Goal: Task Accomplishment & Management: Use online tool/utility

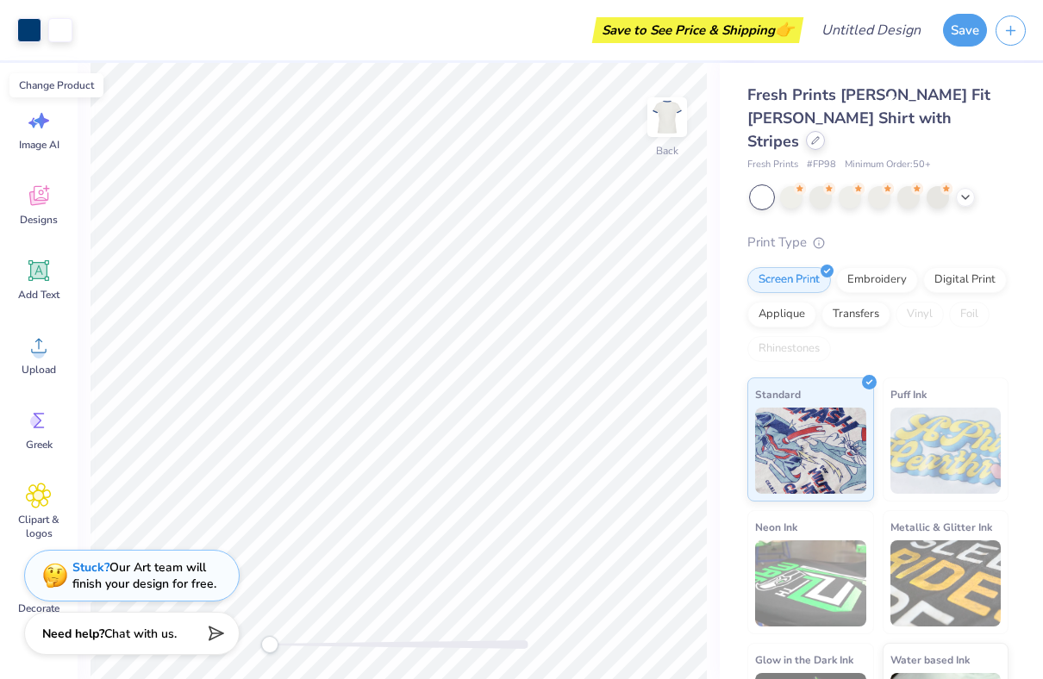
click at [825, 131] on div at bounding box center [815, 140] width 19 height 19
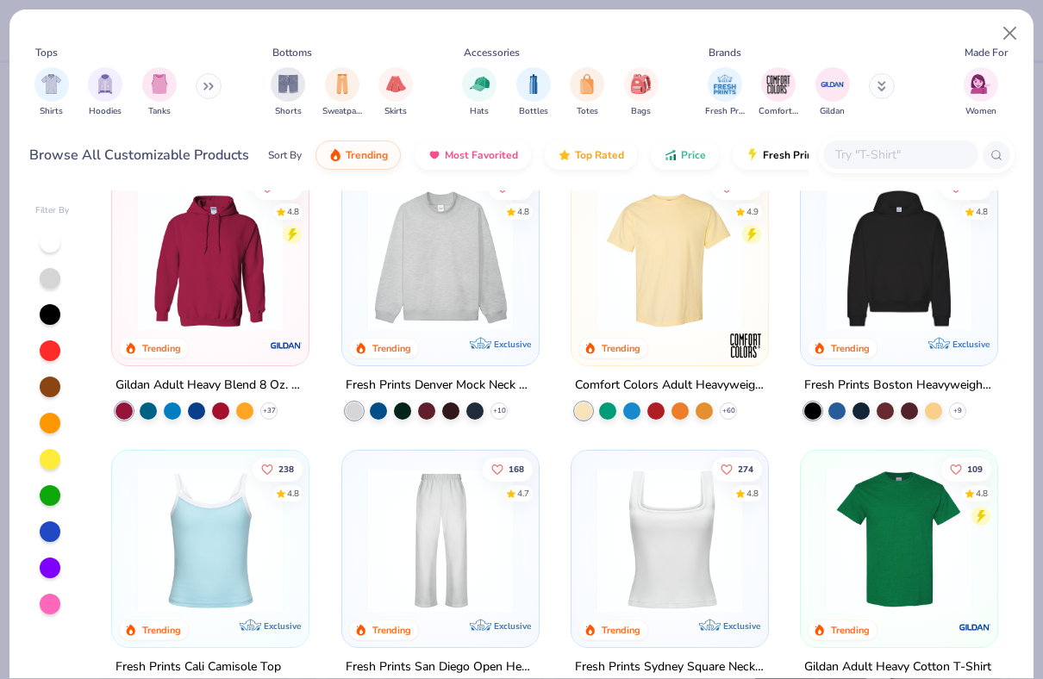
scroll to position [38, 0]
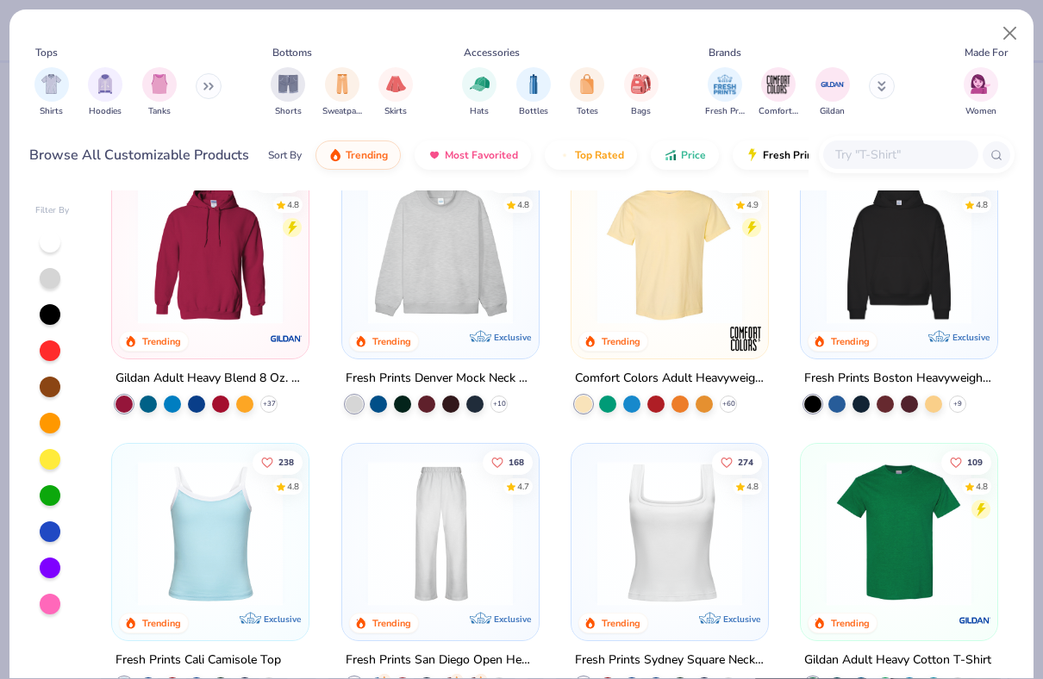
click at [650, 226] on img at bounding box center [670, 251] width 162 height 145
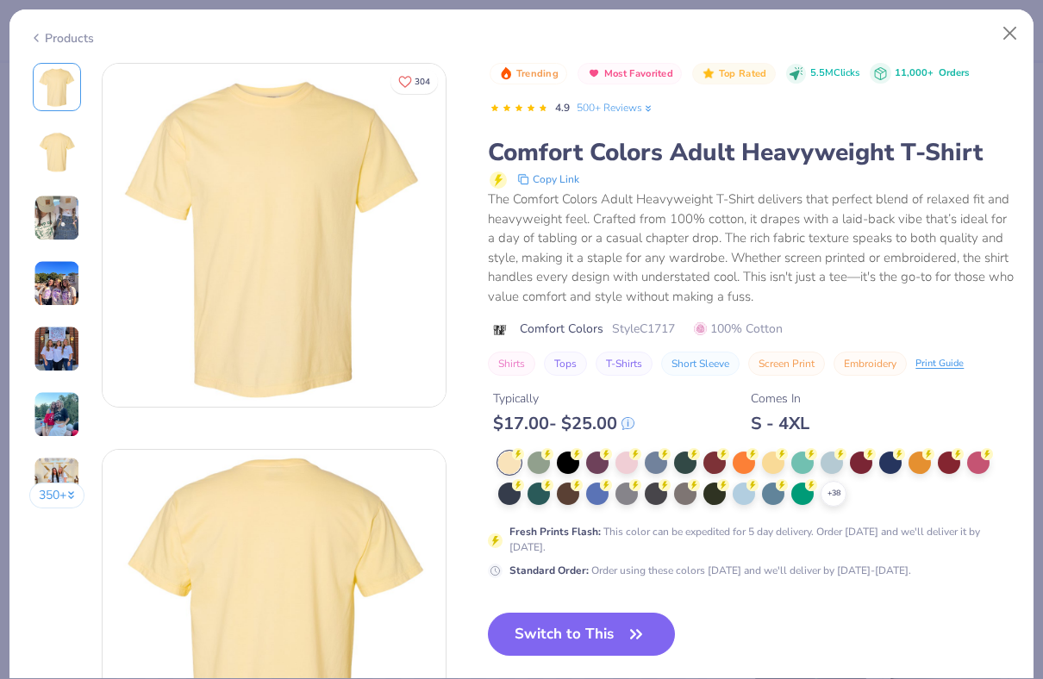
click at [515, 466] on div at bounding box center [509, 463] width 22 height 22
click at [595, 641] on button "Switch to This" at bounding box center [581, 634] width 187 height 43
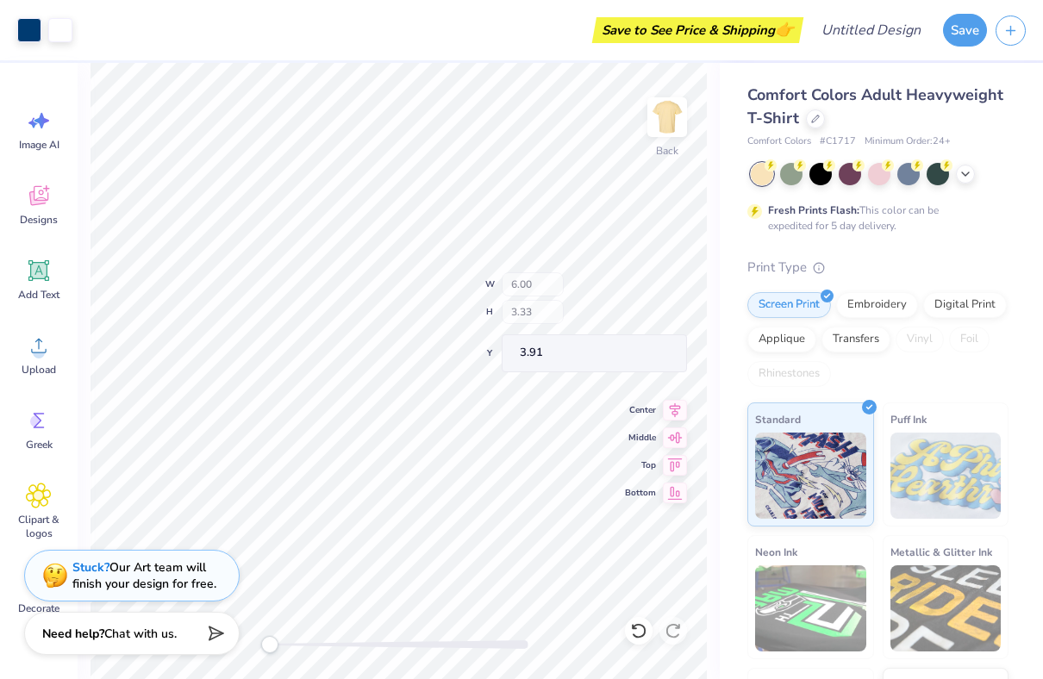
type input "1.84"
type input "3.90"
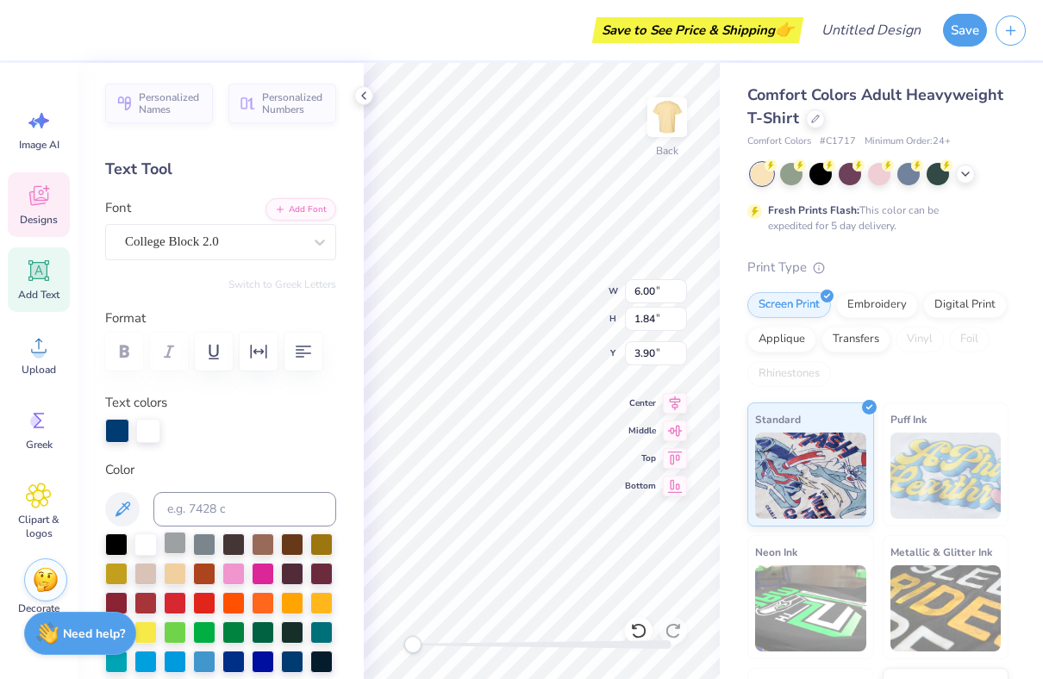
scroll to position [458, 0]
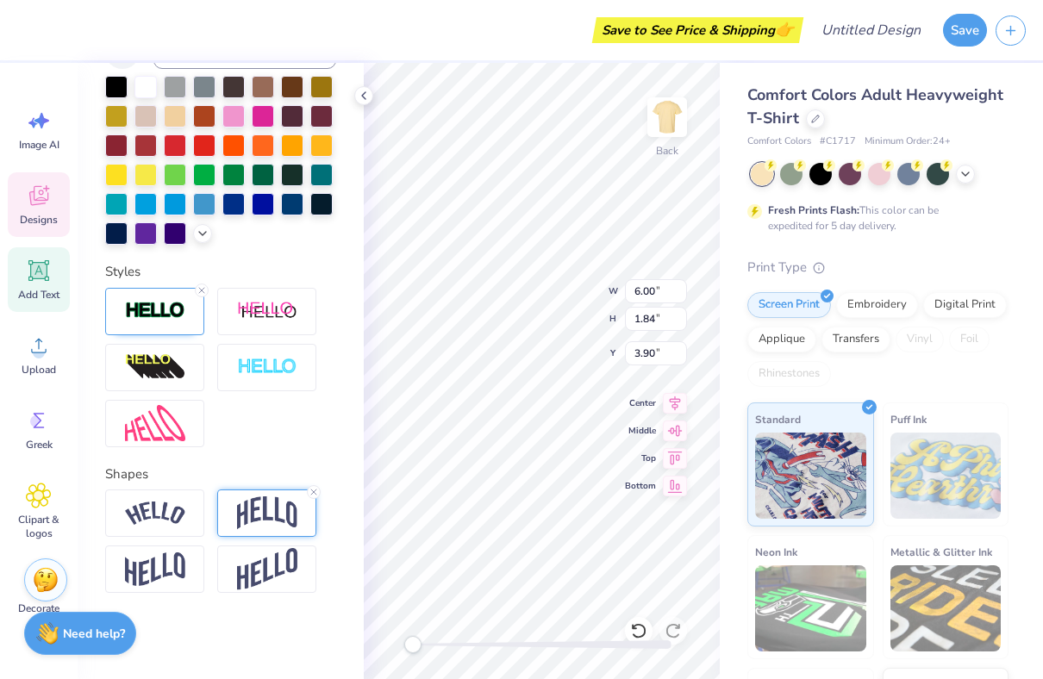
click at [284, 496] on div at bounding box center [266, 513] width 99 height 47
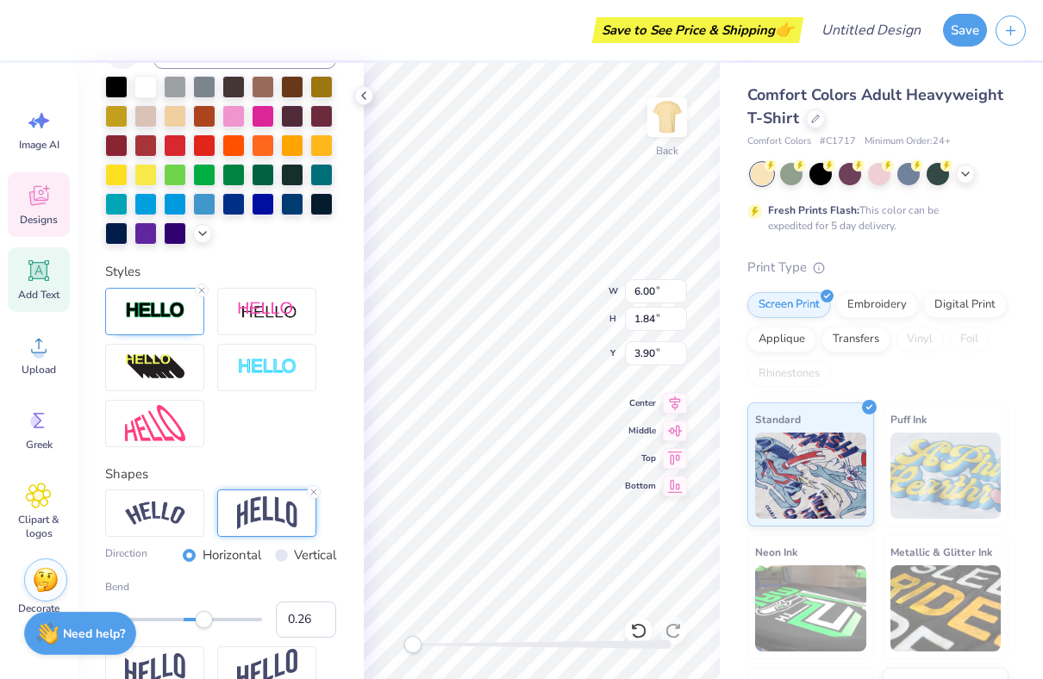
click at [305, 492] on div at bounding box center [266, 513] width 99 height 47
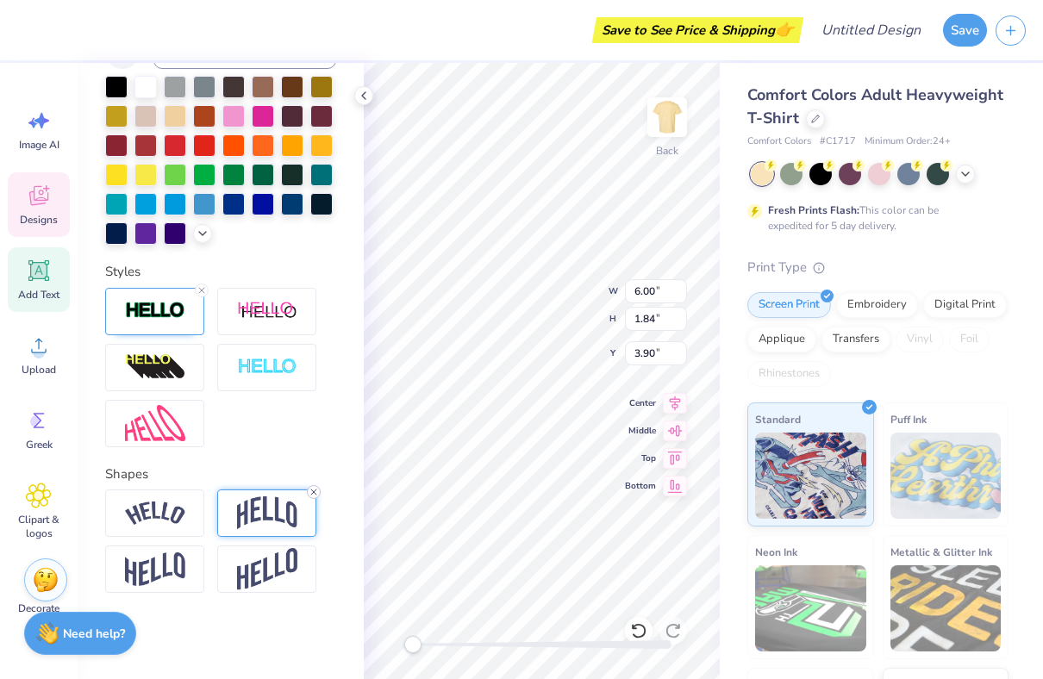
click at [311, 492] on icon at bounding box center [314, 492] width 10 height 10
click at [272, 437] on div at bounding box center [220, 367] width 231 height 159
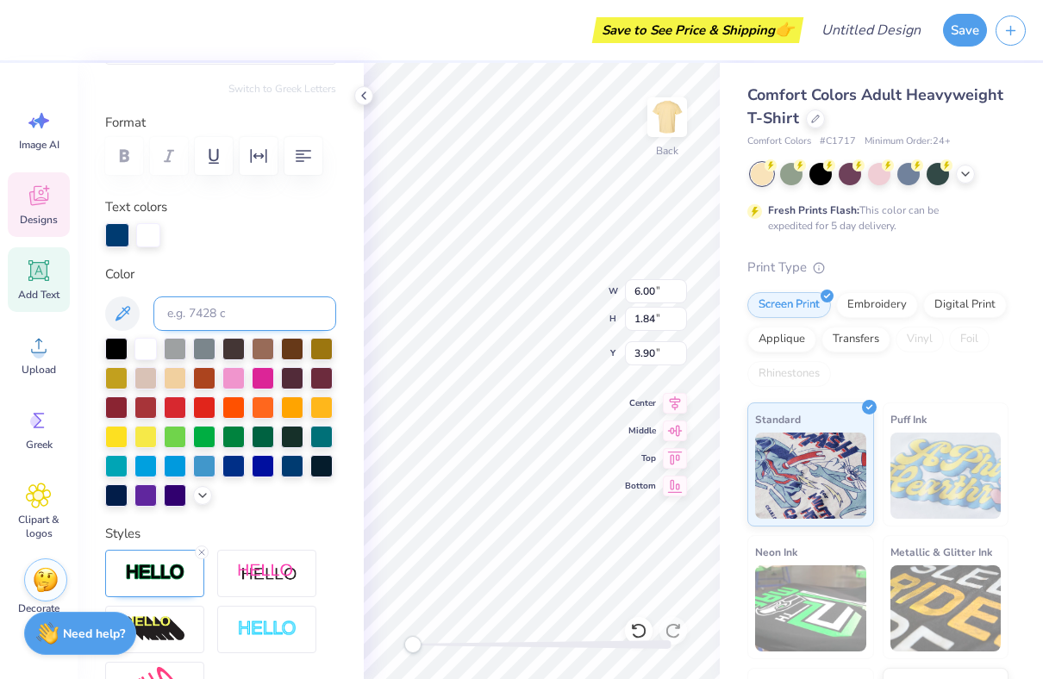
scroll to position [181, 0]
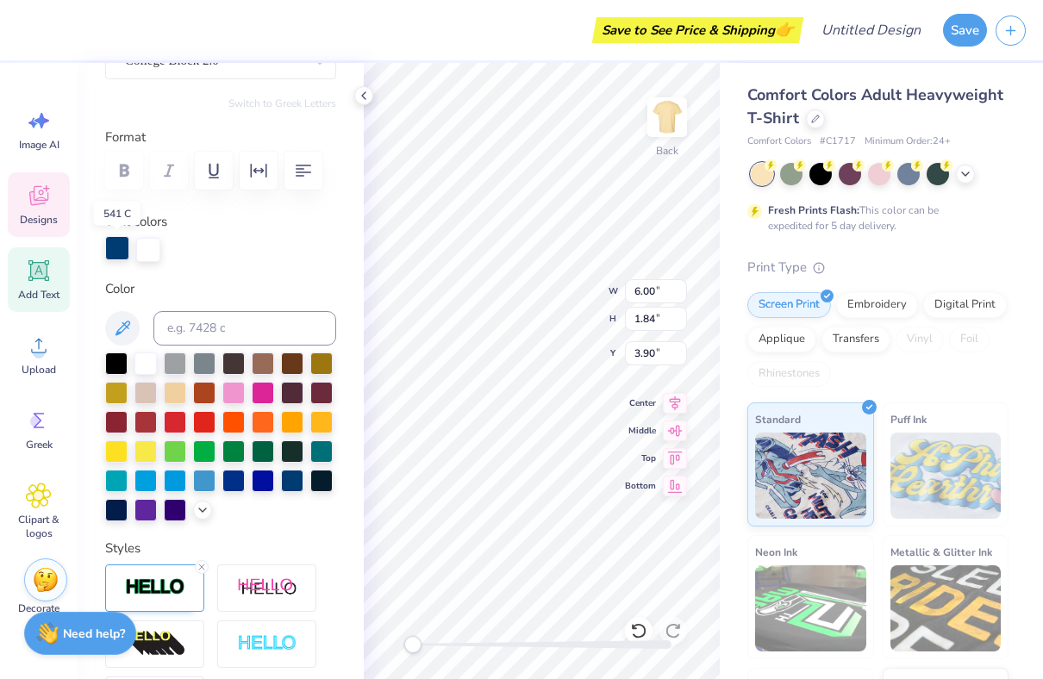
click at [118, 253] on div at bounding box center [117, 248] width 24 height 24
click at [199, 507] on polyline at bounding box center [202, 508] width 7 height 3
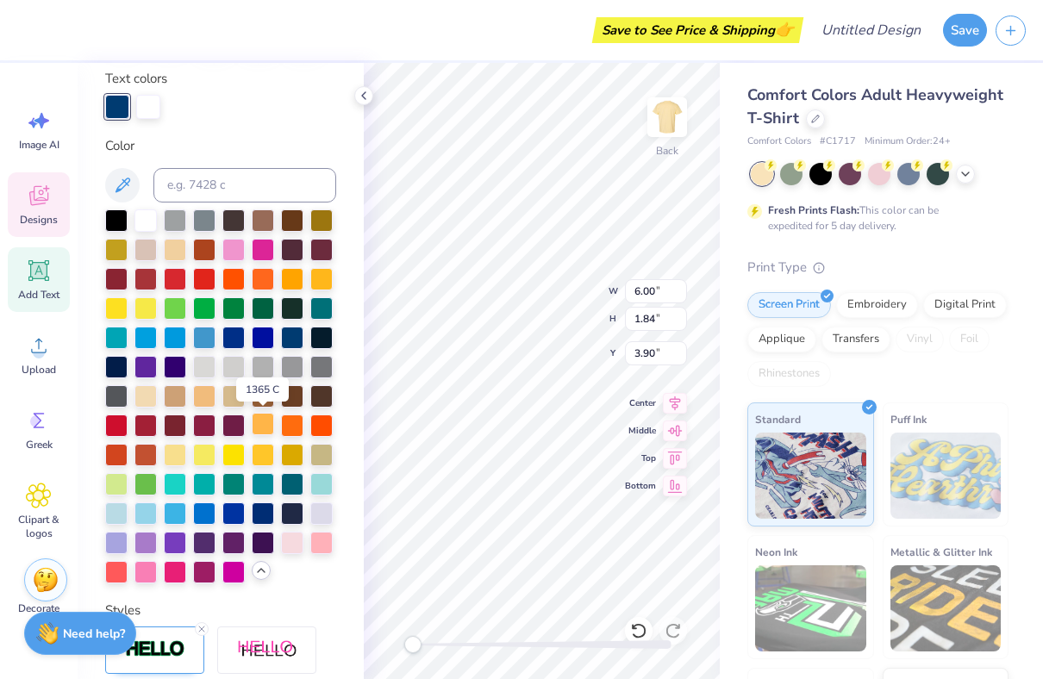
scroll to position [321, 0]
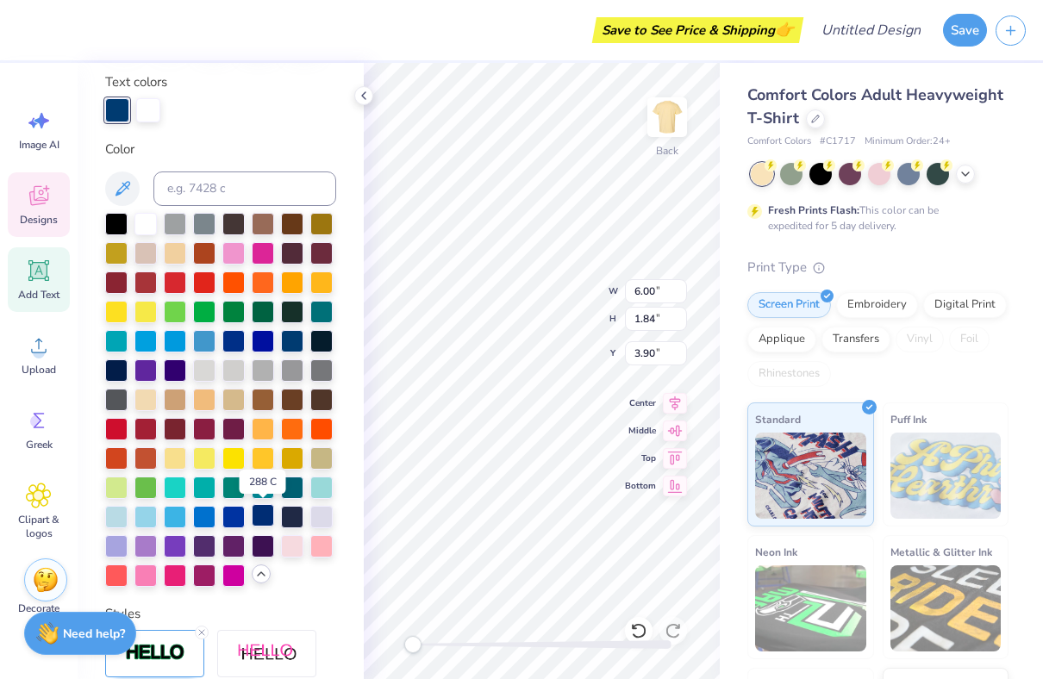
click at [264, 520] on div at bounding box center [263, 515] width 22 height 22
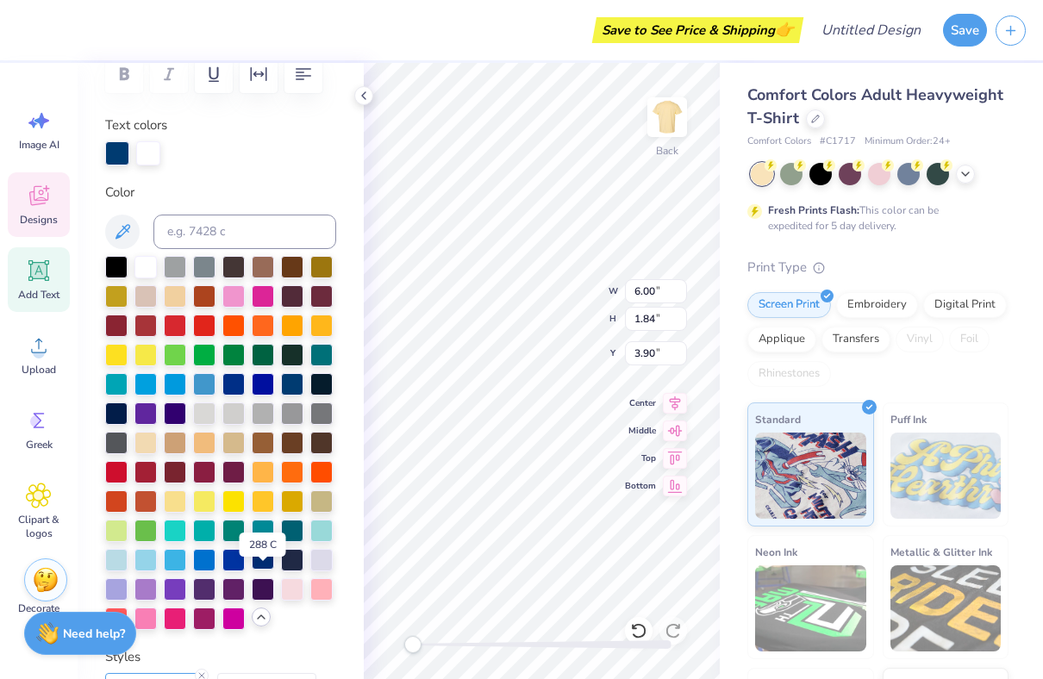
scroll to position [256, 0]
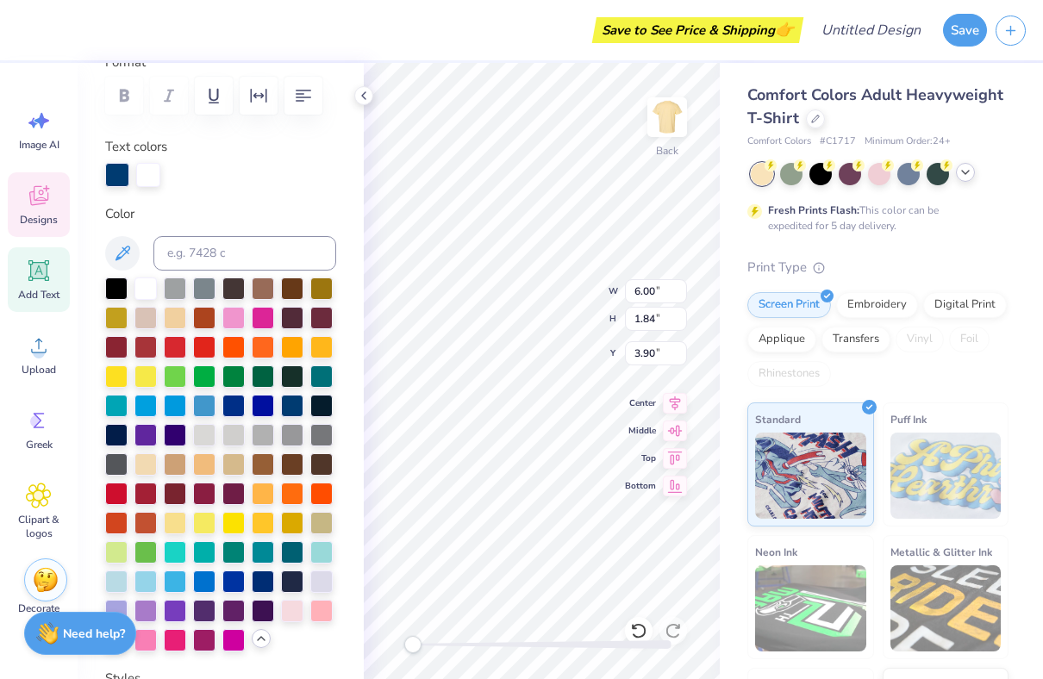
click at [961, 179] on div at bounding box center [965, 172] width 19 height 19
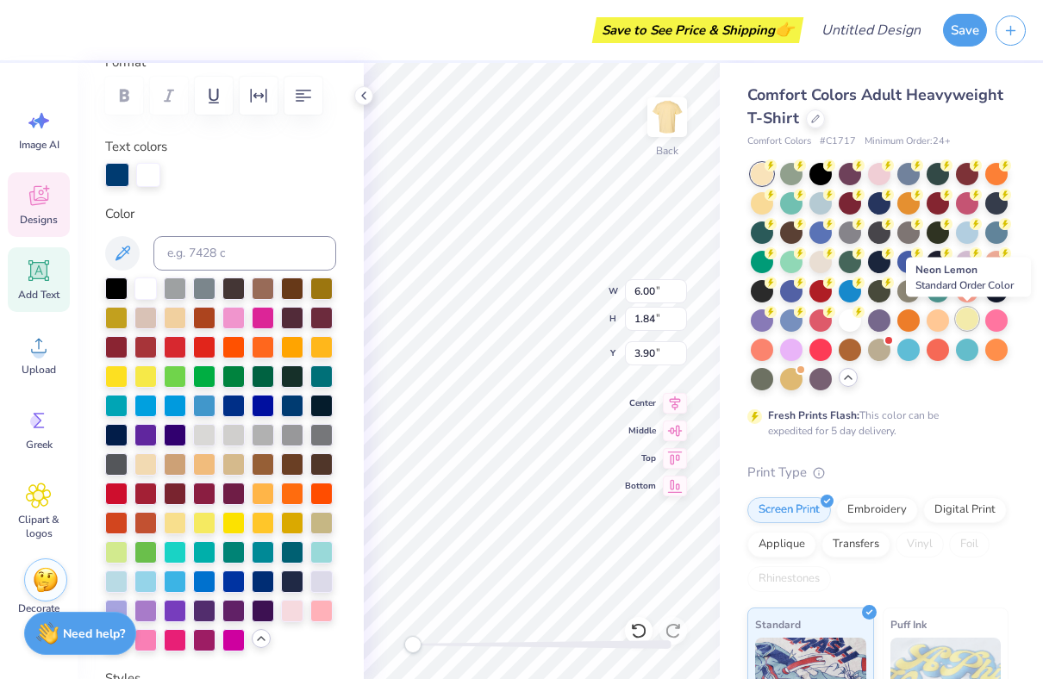
click at [972, 319] on div at bounding box center [967, 319] width 22 height 22
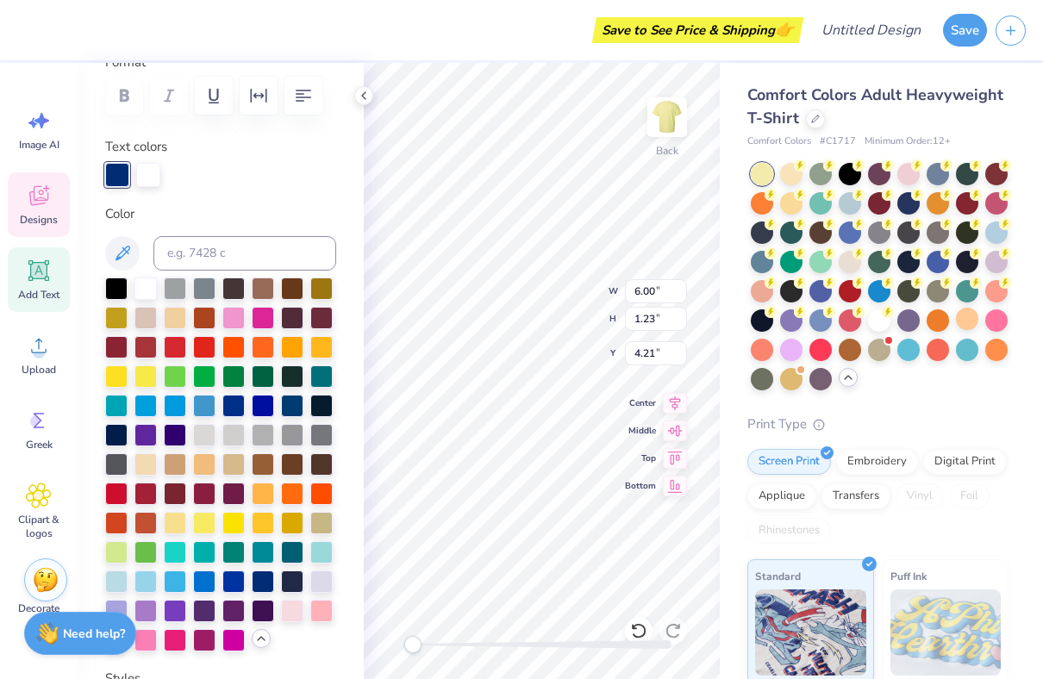
type input "1.23"
type input "4.21"
click at [766, 172] on div at bounding box center [762, 174] width 22 height 22
click at [853, 376] on icon at bounding box center [848, 378] width 14 height 14
